Goal: Information Seeking & Learning: Check status

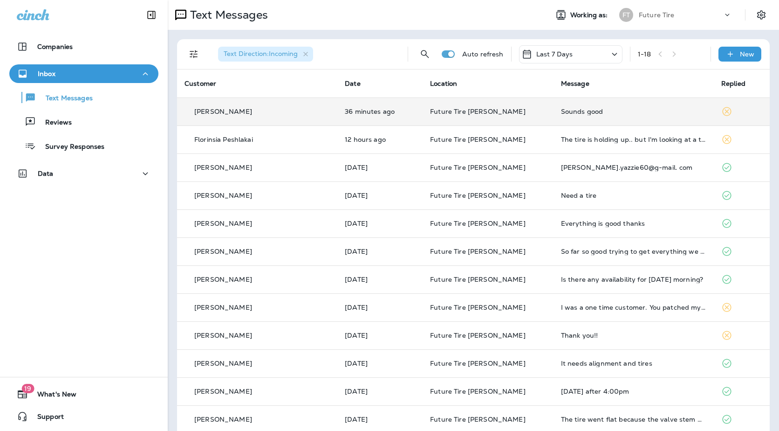
click at [289, 109] on div "[PERSON_NAME]" at bounding box center [257, 112] width 145 height 10
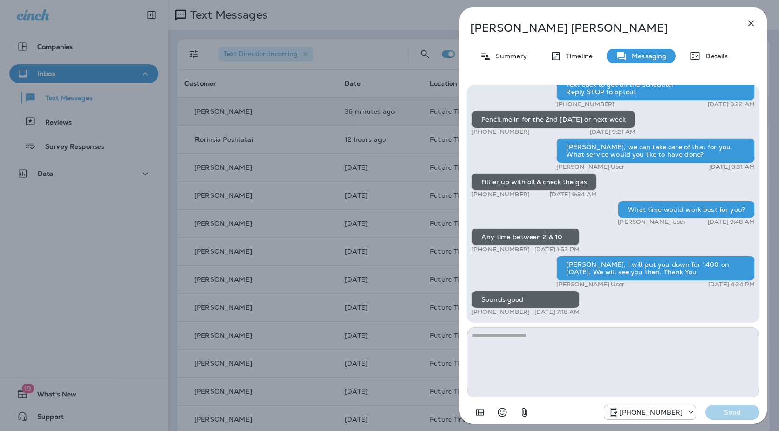
click at [321, 171] on div "[PERSON_NAME] Summary Timeline Messaging Details Hi [PERSON_NAME], it's been si…" at bounding box center [389, 215] width 779 height 431
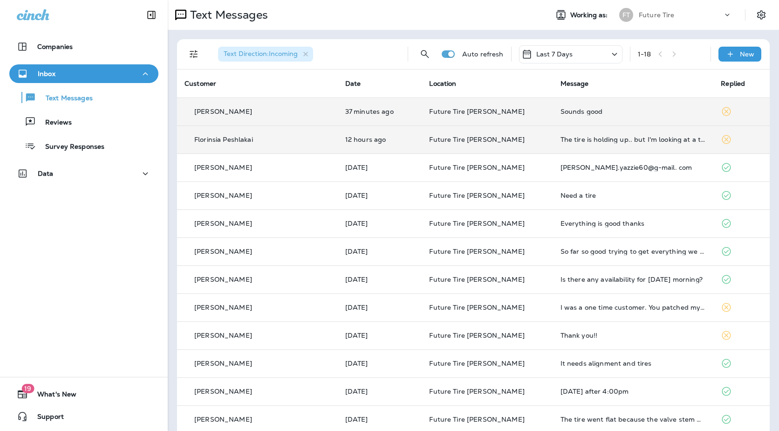
click at [412, 145] on td "12 hours ago" at bounding box center [380, 139] width 84 height 28
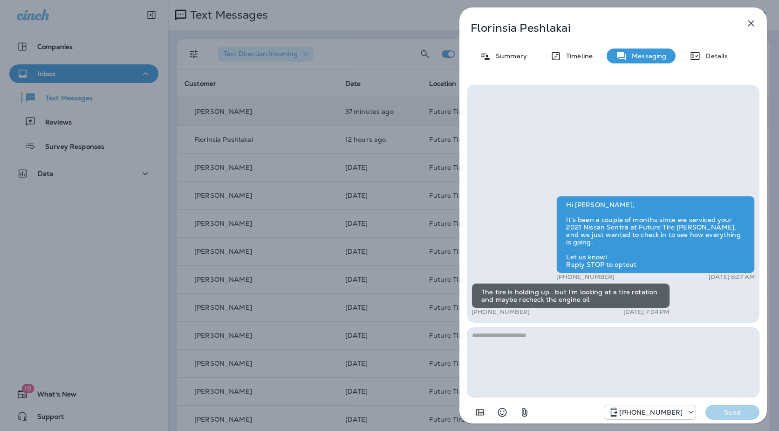
click at [378, 178] on div "Florinsia Peshlakai Summary Timeline Messaging Details Hi [PERSON_NAME], It’s b…" at bounding box center [389, 215] width 779 height 431
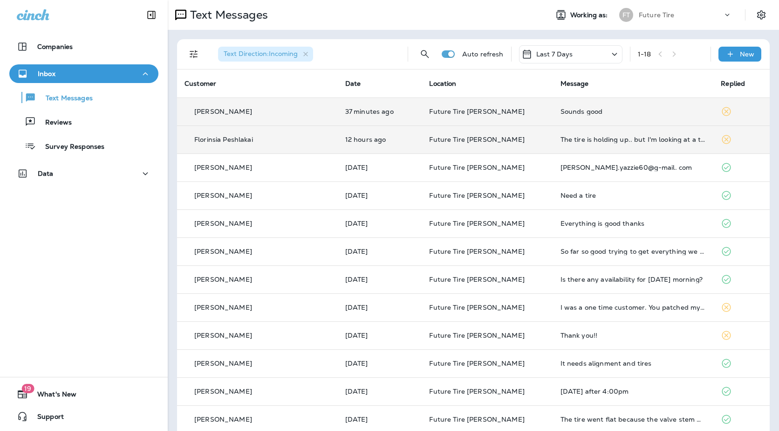
click at [302, 132] on td "Florinsia Peshlakai" at bounding box center [257, 139] width 161 height 28
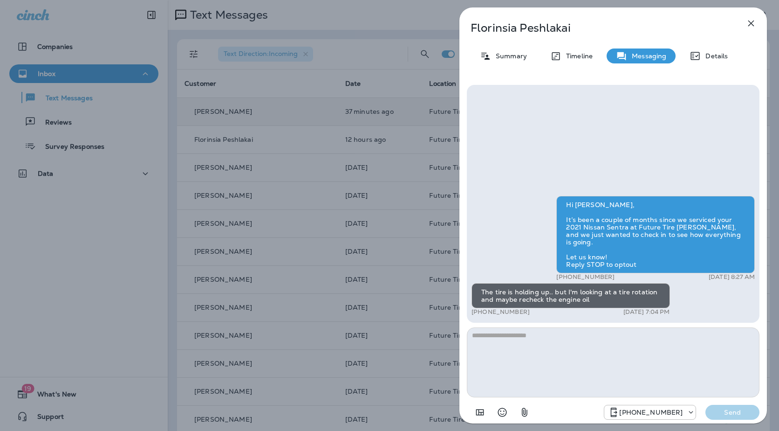
click at [342, 219] on div "Florinsia Peshlakai Summary Timeline Messaging Details Hi [PERSON_NAME], It’s b…" at bounding box center [389, 215] width 779 height 431
